Goal: Download file/media

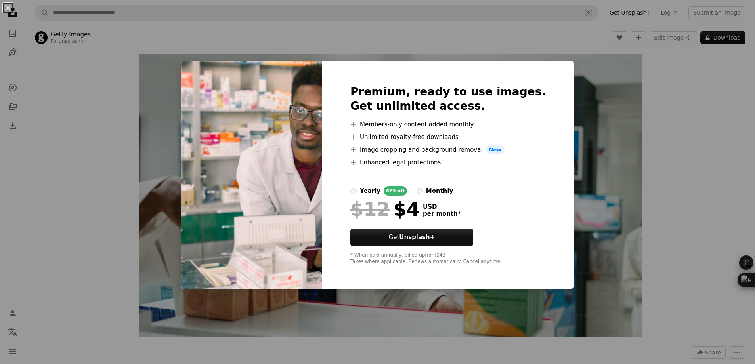
scroll to position [674, 0]
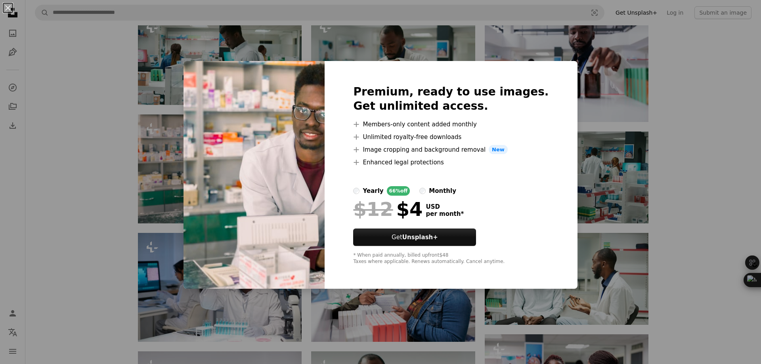
click at [572, 58] on div "An X shape Premium, ready to use images. Get unlimited access. A plus sign Memb…" at bounding box center [380, 182] width 761 height 364
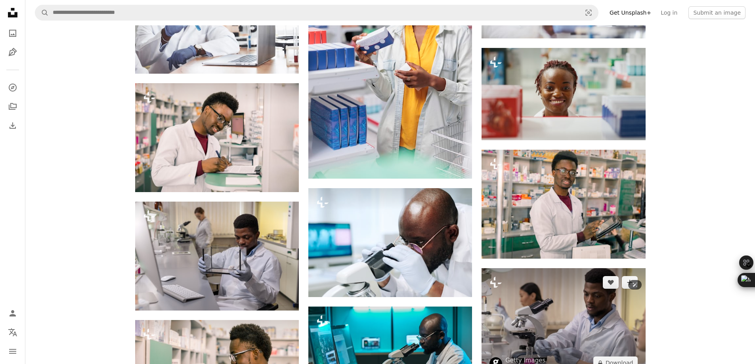
scroll to position [1466, 0]
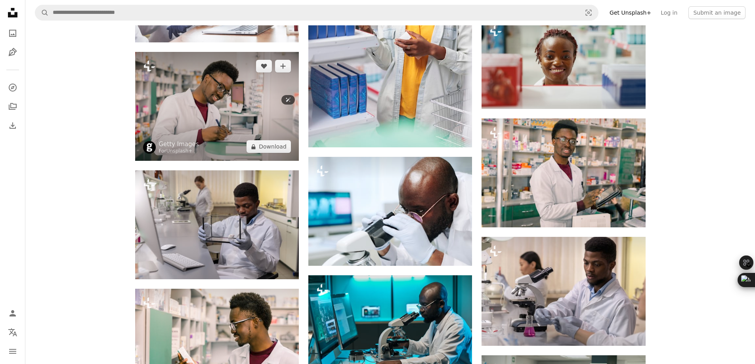
click at [194, 101] on img at bounding box center [217, 106] width 164 height 109
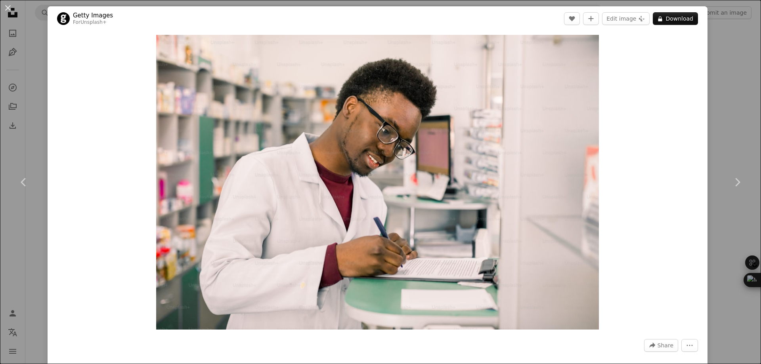
click at [644, 116] on div "Zoom in" at bounding box center [378, 182] width 660 height 303
click at [721, 44] on div "An X shape Chevron left Chevron right Getty Images For Unsplash+ A heart A plus…" at bounding box center [380, 182] width 761 height 364
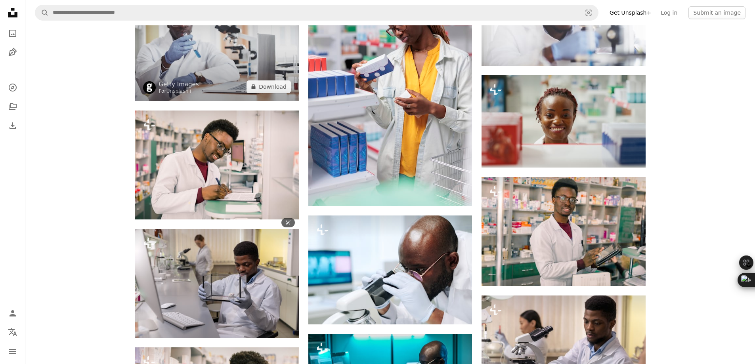
scroll to position [1387, 0]
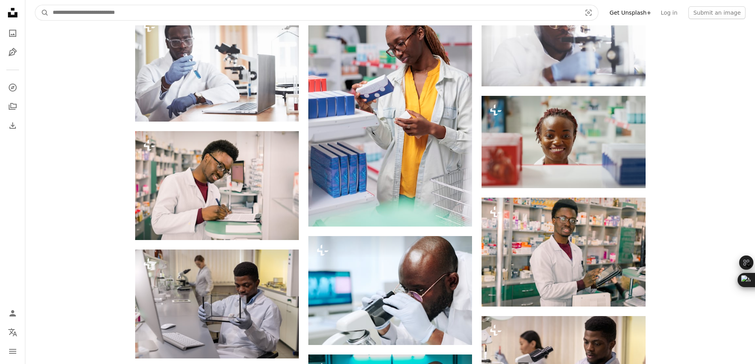
click at [122, 10] on input "Find visuals sitewide" at bounding box center [314, 12] width 530 height 15
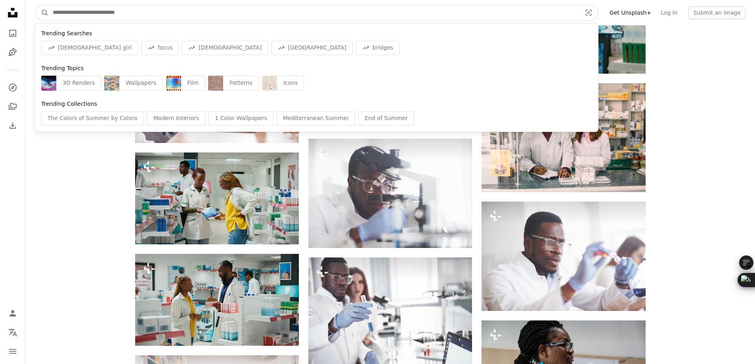
scroll to position [1862, 0]
